Goal: Information Seeking & Learning: Find specific fact

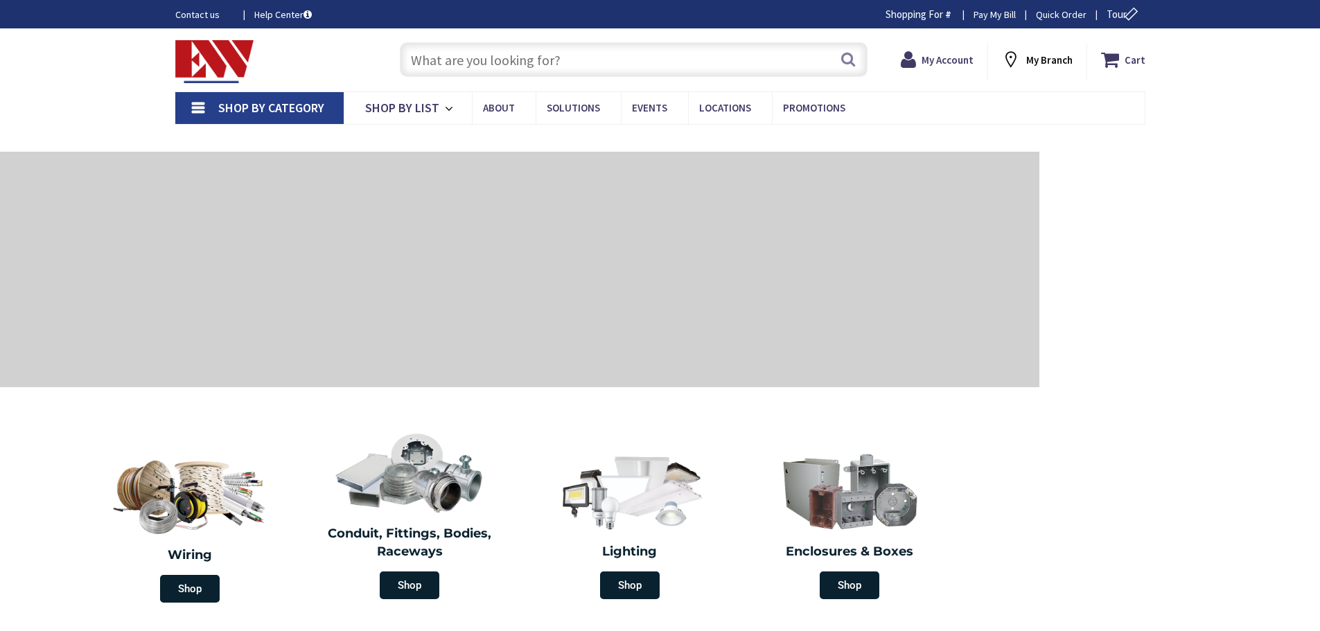
click at [439, 62] on input "text" at bounding box center [634, 59] width 468 height 35
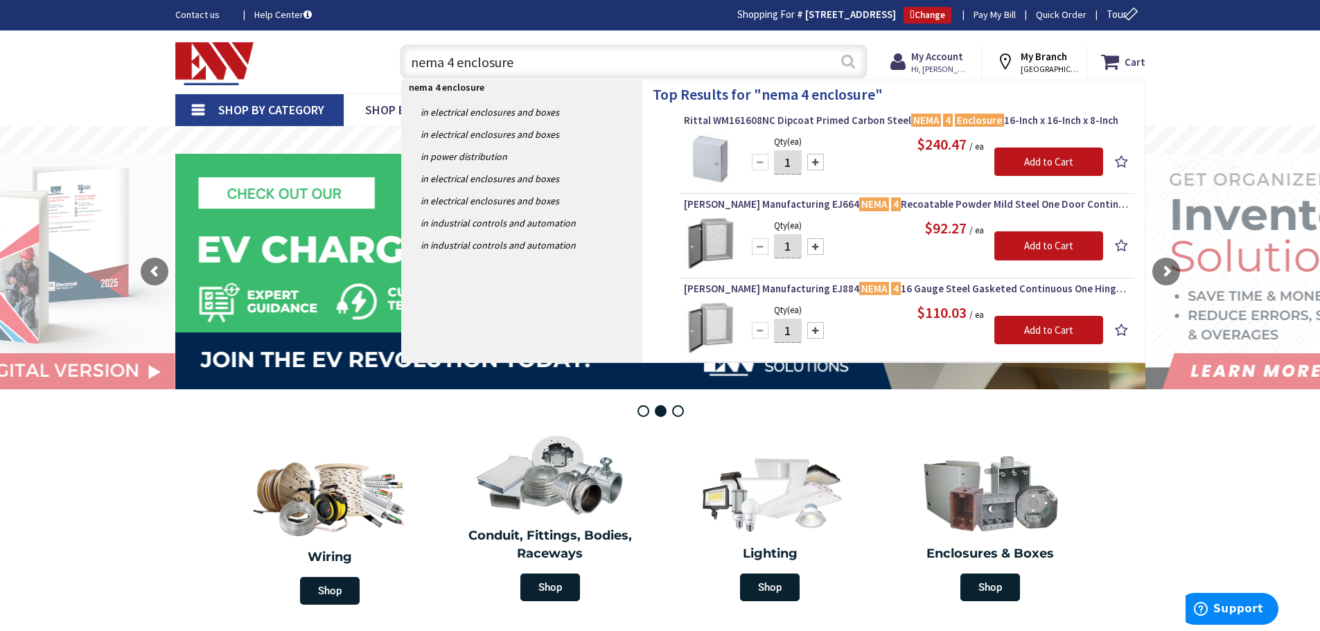
type input "nema 4 enclosure"
click at [848, 62] on button "Search" at bounding box center [848, 61] width 18 height 31
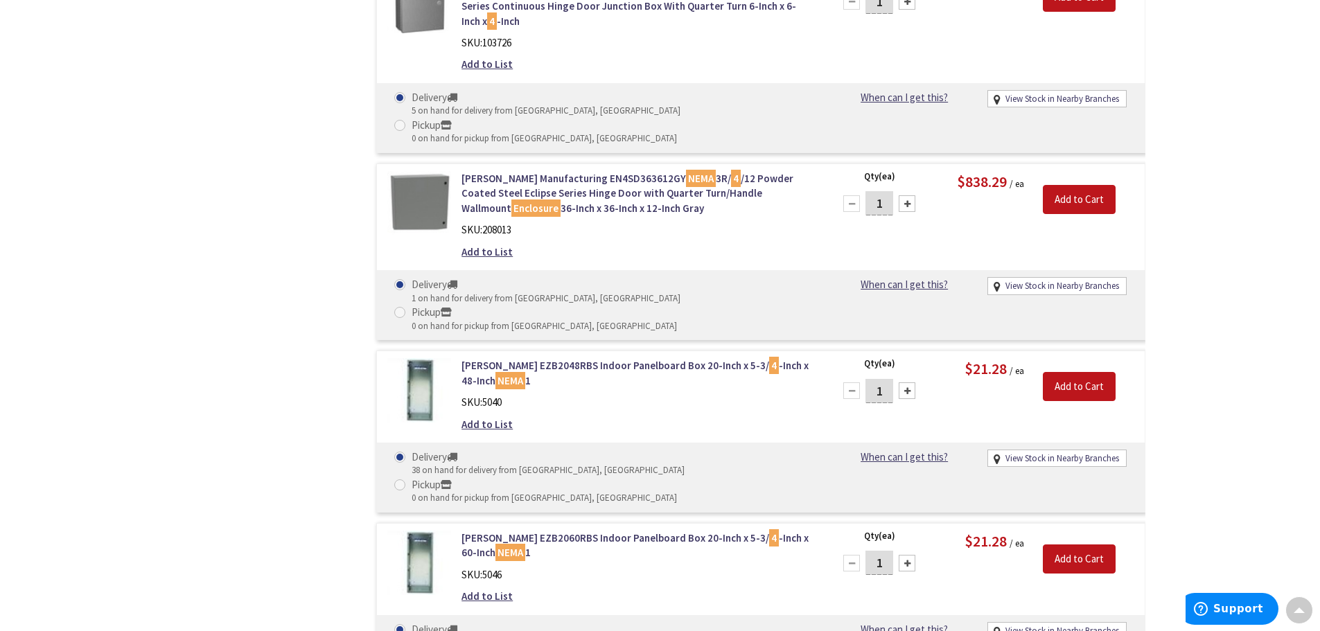
scroll to position [1457, 0]
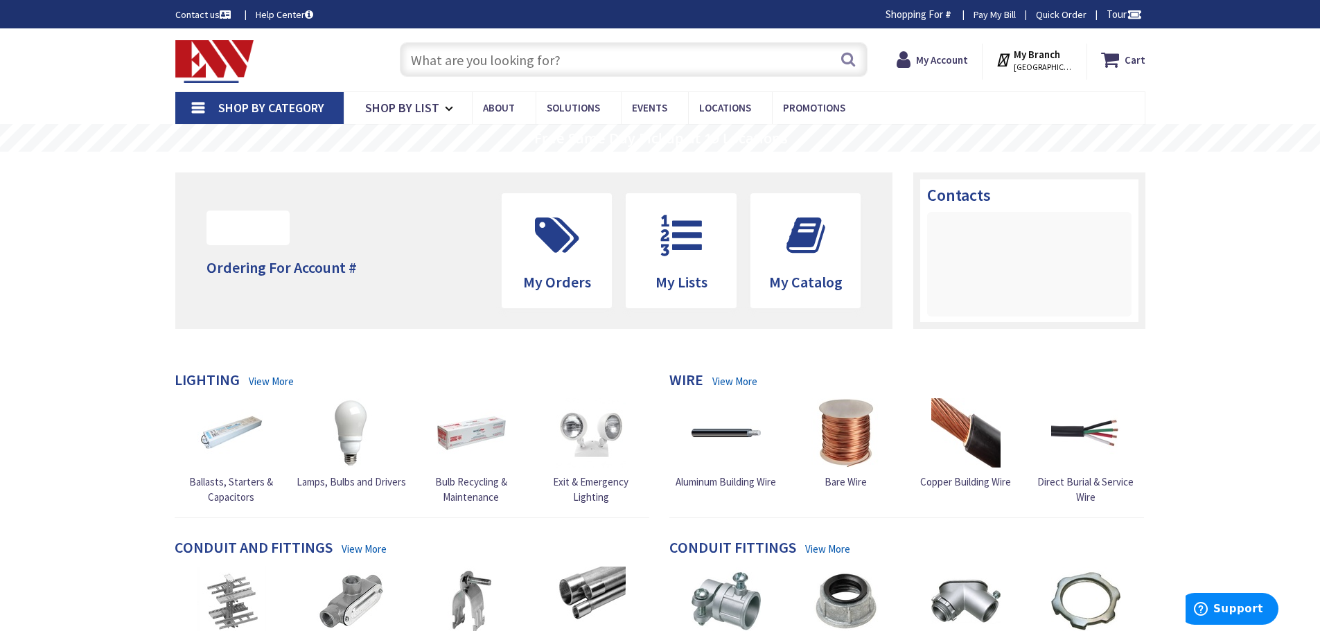
click at [583, 62] on input "text" at bounding box center [634, 59] width 468 height 35
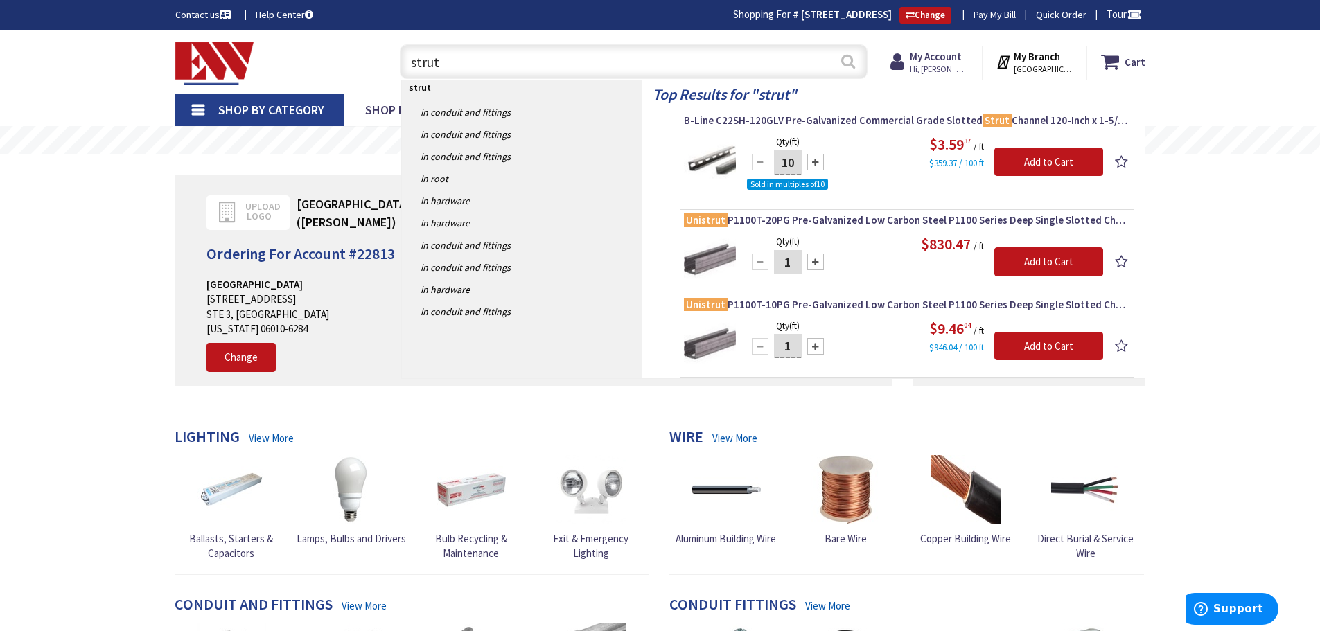
type input "strut"
click at [850, 66] on button "Search" at bounding box center [848, 61] width 18 height 31
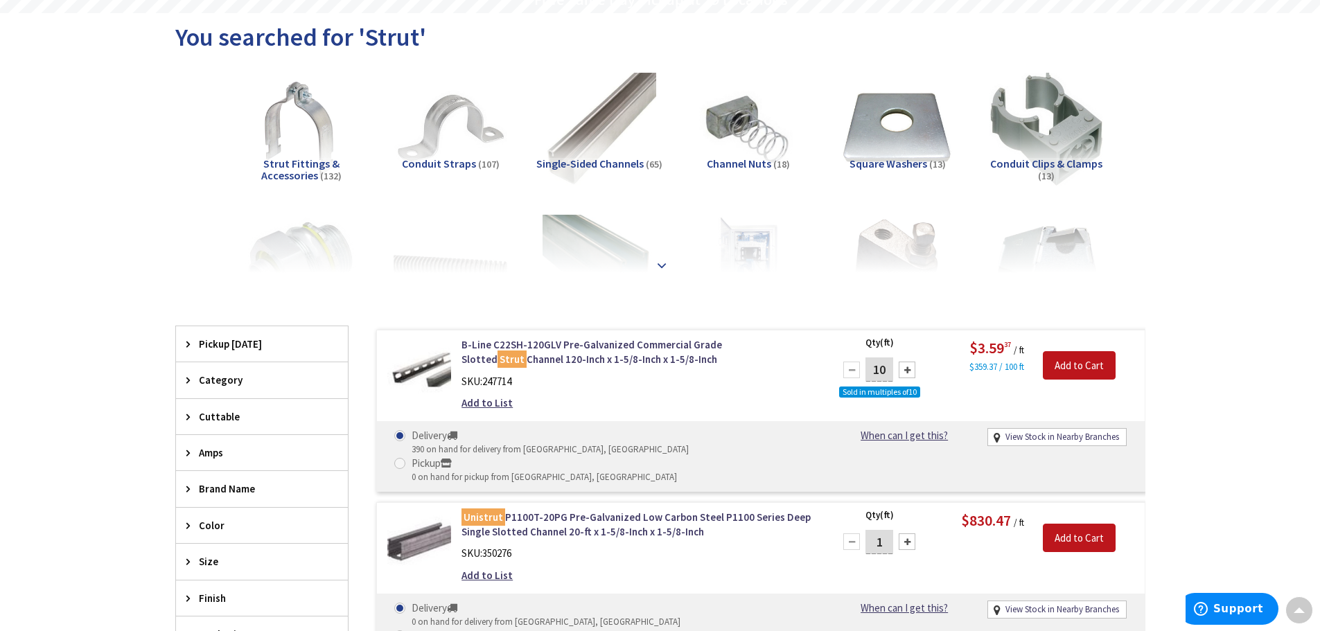
click at [659, 264] on strong at bounding box center [661, 265] width 17 height 15
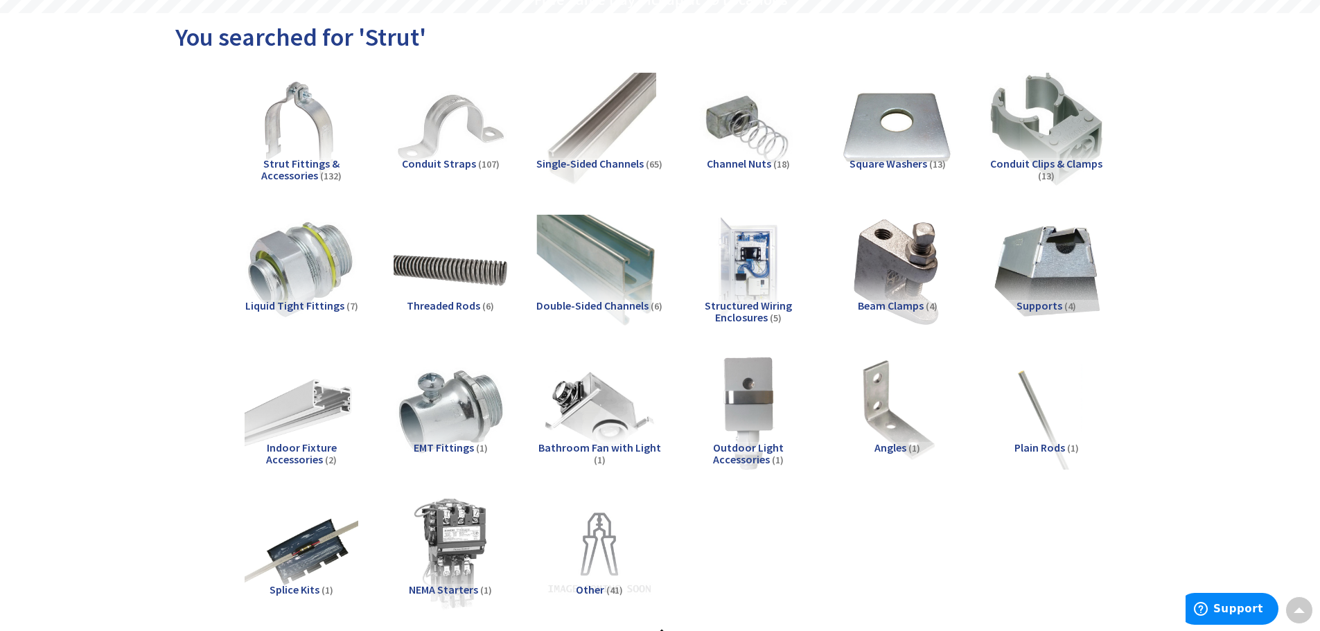
click at [622, 281] on img at bounding box center [598, 270] width 125 height 125
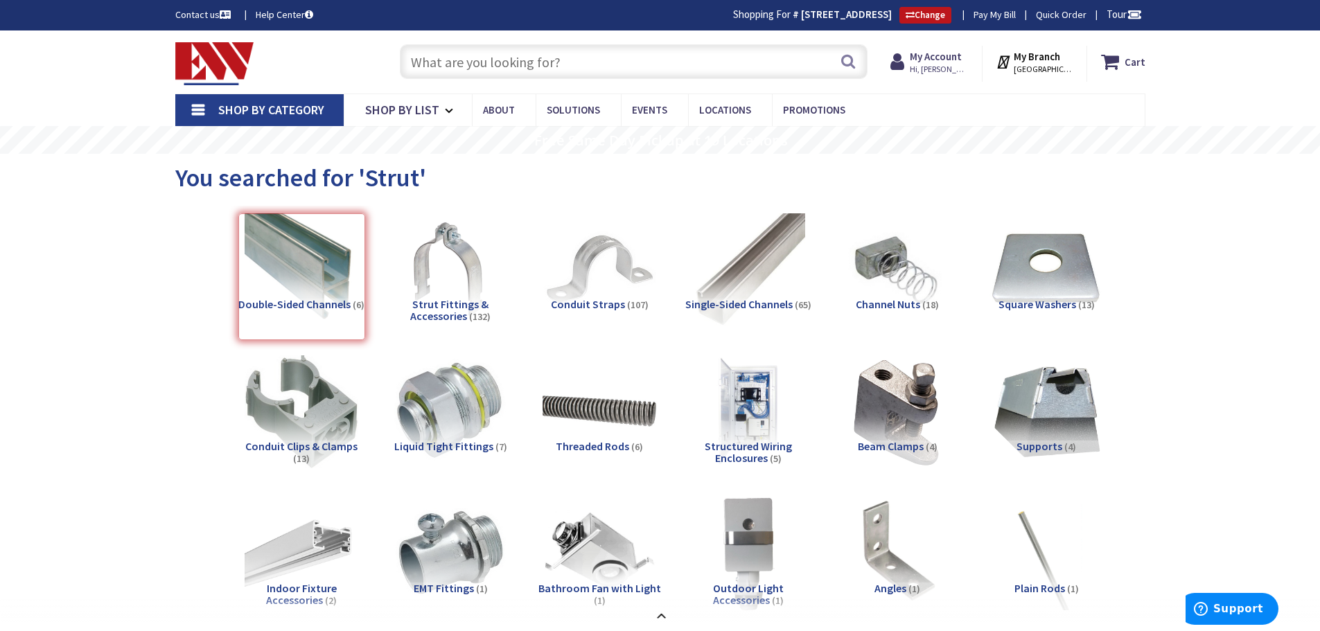
click at [414, 58] on input "text" at bounding box center [634, 61] width 468 height 35
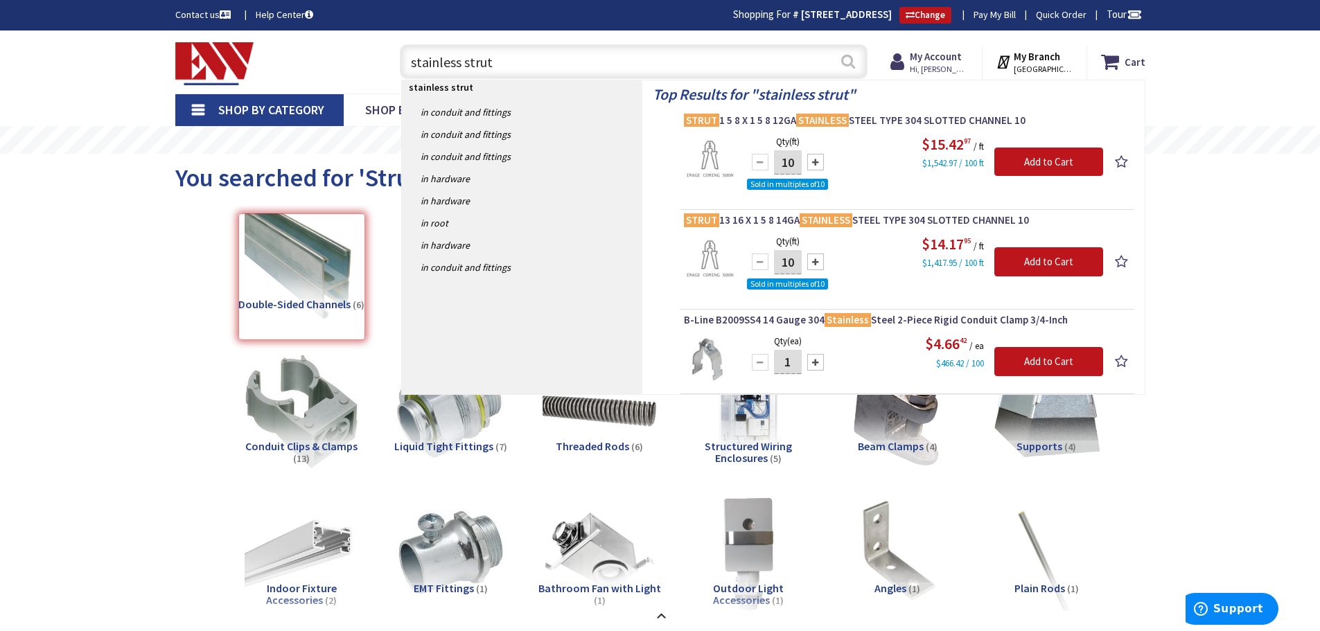
type input "stainless strut"
click at [845, 63] on button "Search" at bounding box center [848, 61] width 18 height 31
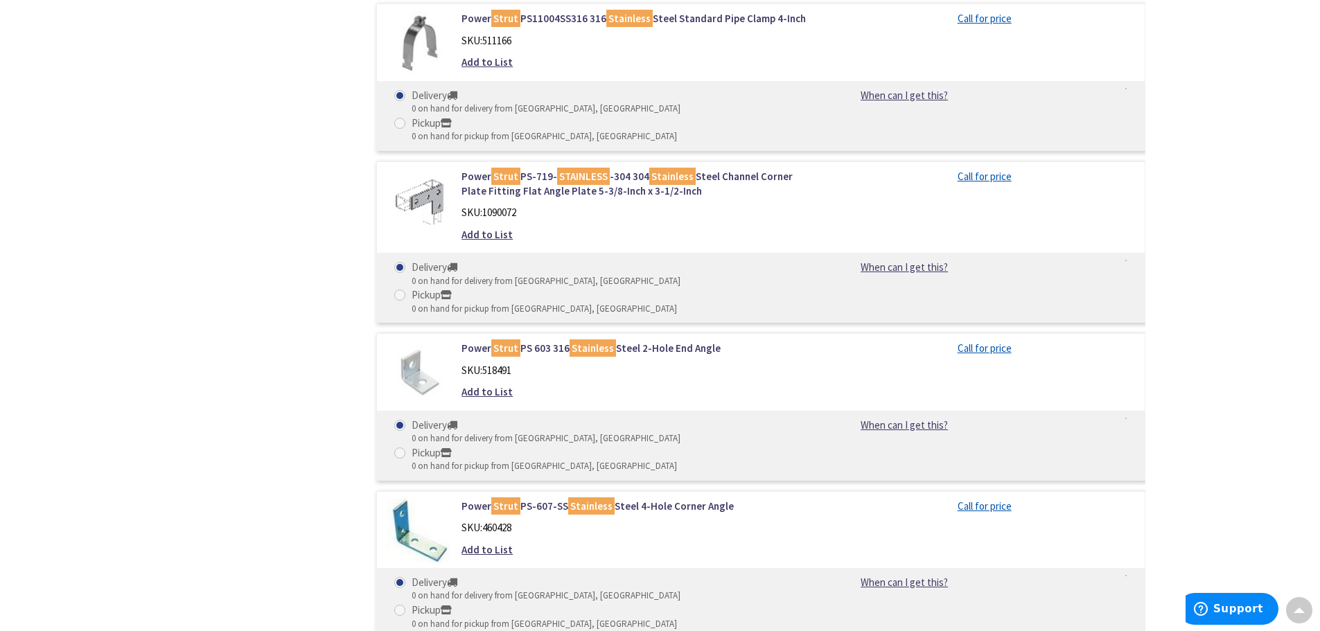
scroll to position [1735, 0]
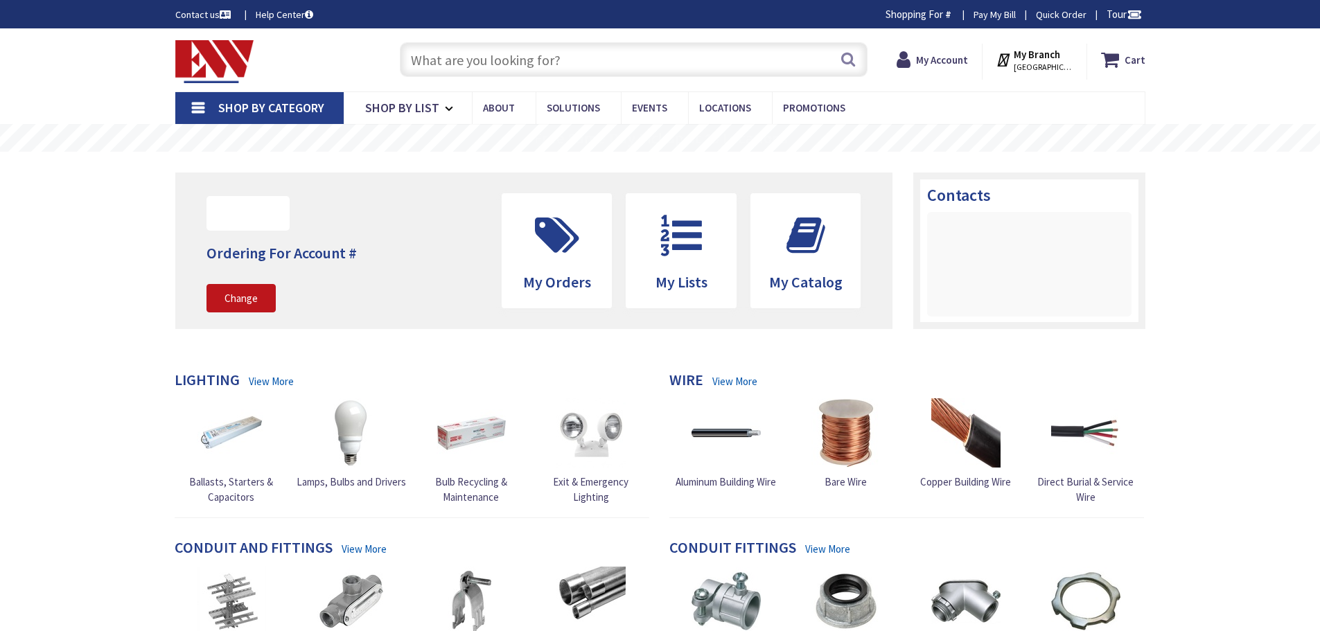
click at [464, 60] on input "text" at bounding box center [634, 59] width 468 height 35
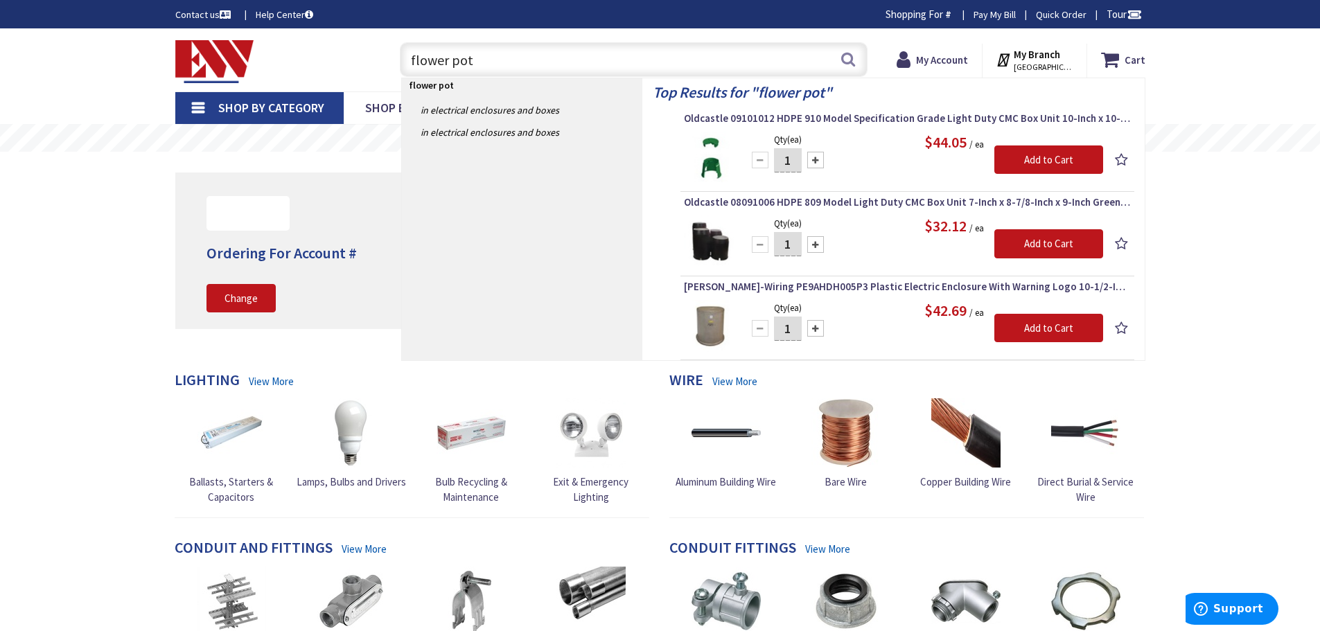
drag, startPoint x: 462, startPoint y: 62, endPoint x: 380, endPoint y: 65, distance: 82.5
click at [380, 65] on div "Toggle Nav flower pot flower pot Search Cart My Cart Close" at bounding box center [660, 60] width 991 height 46
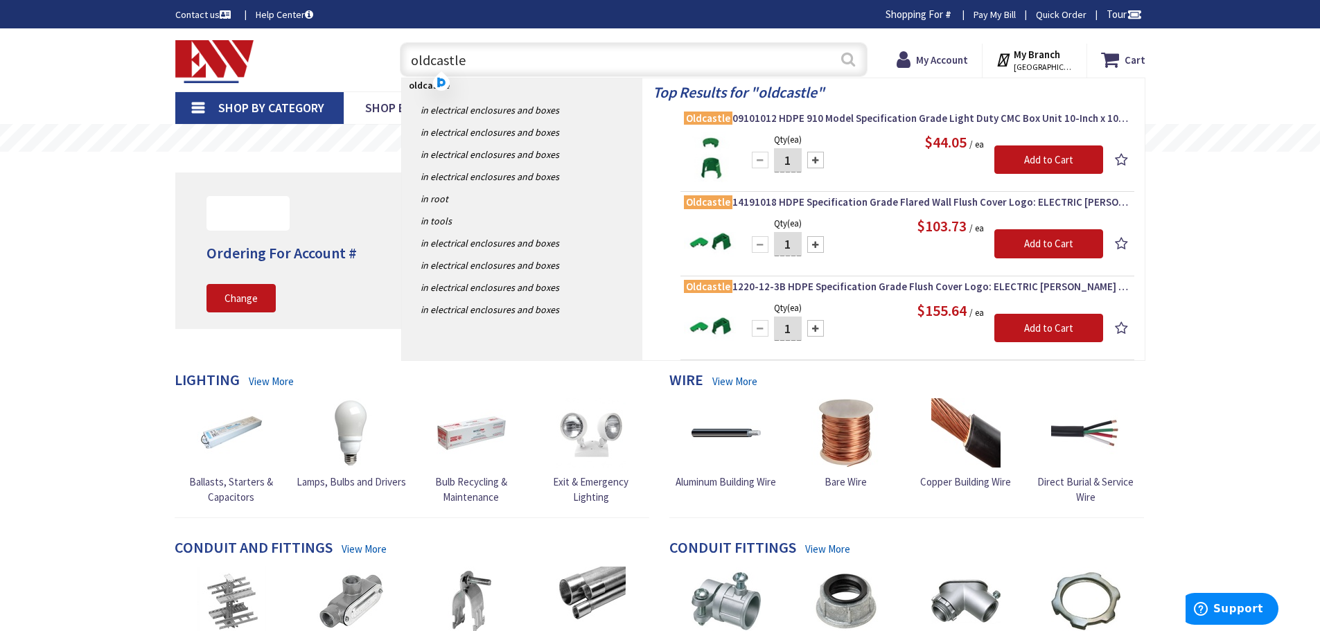
type input "oldcastle"
click at [854, 63] on button "Search" at bounding box center [848, 59] width 18 height 31
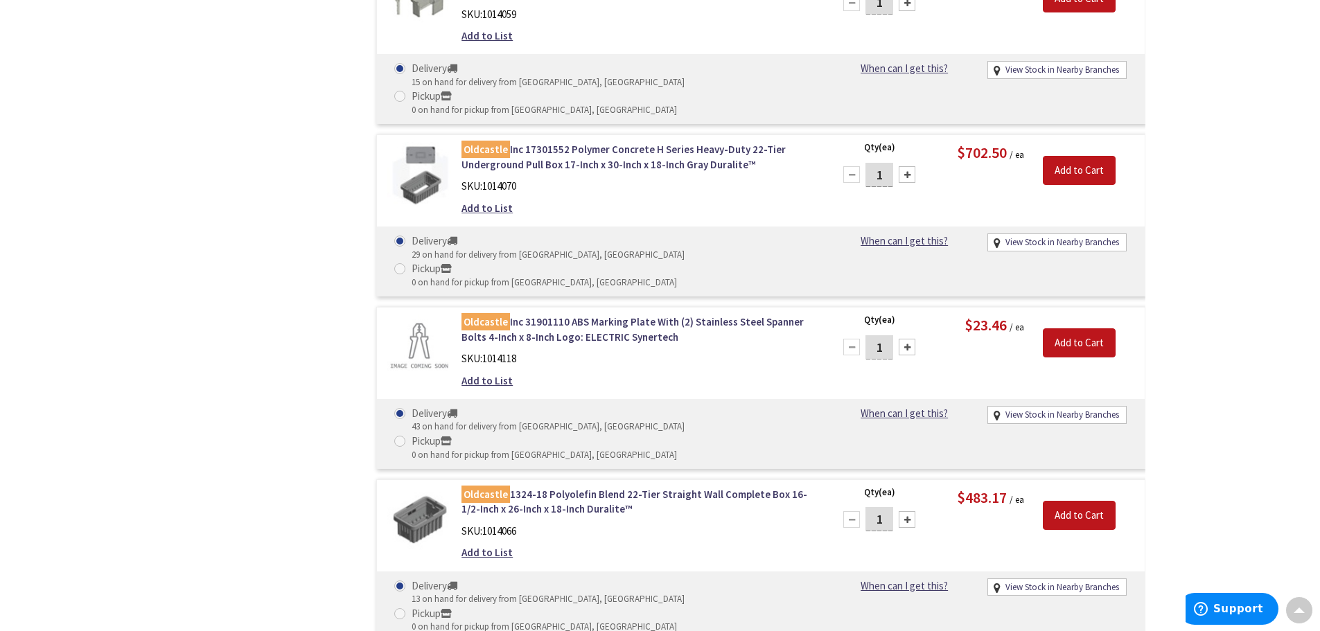
scroll to position [1596, 0]
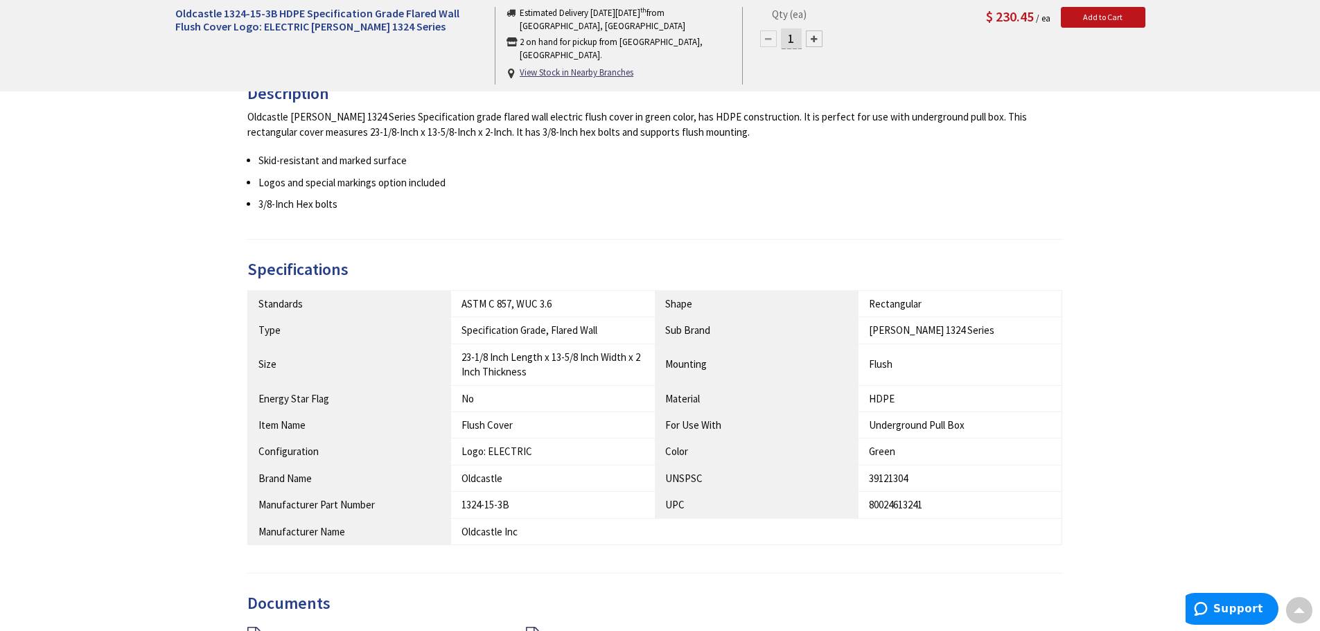
scroll to position [556, 0]
drag, startPoint x: 462, startPoint y: 502, endPoint x: 518, endPoint y: 503, distance: 56.1
click at [518, 503] on div "1324-15-3B" at bounding box center [553, 502] width 183 height 15
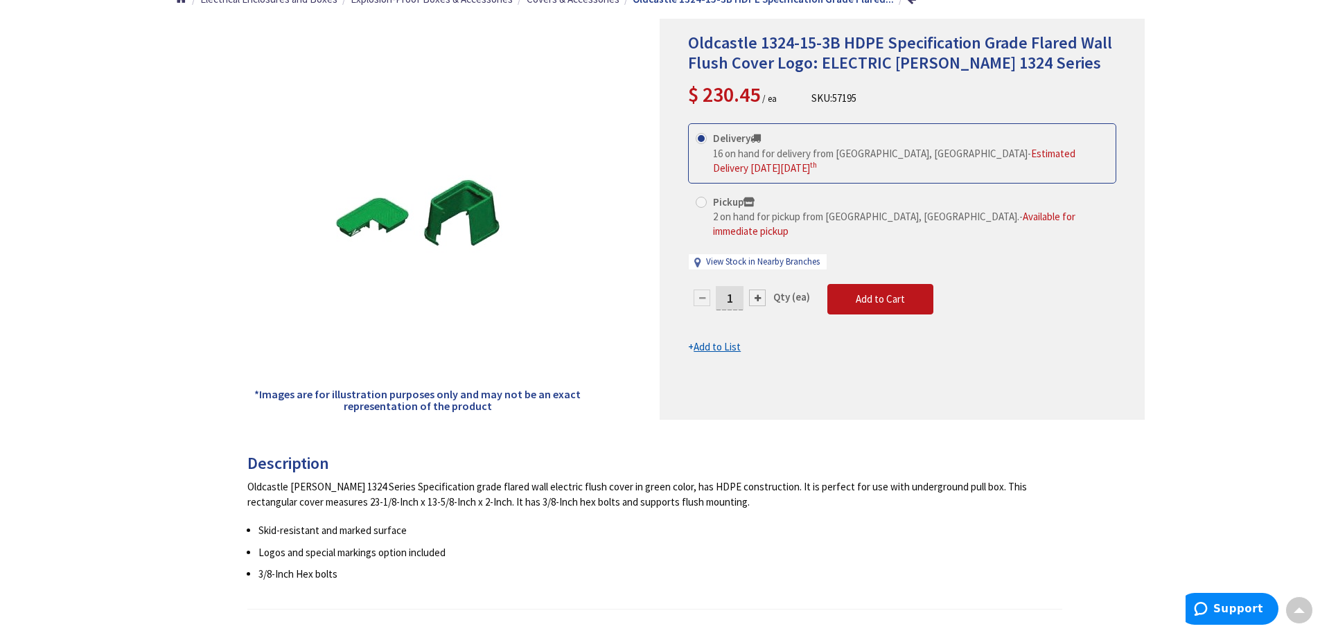
scroll to position [210, 0]
